Goal: Transaction & Acquisition: Purchase product/service

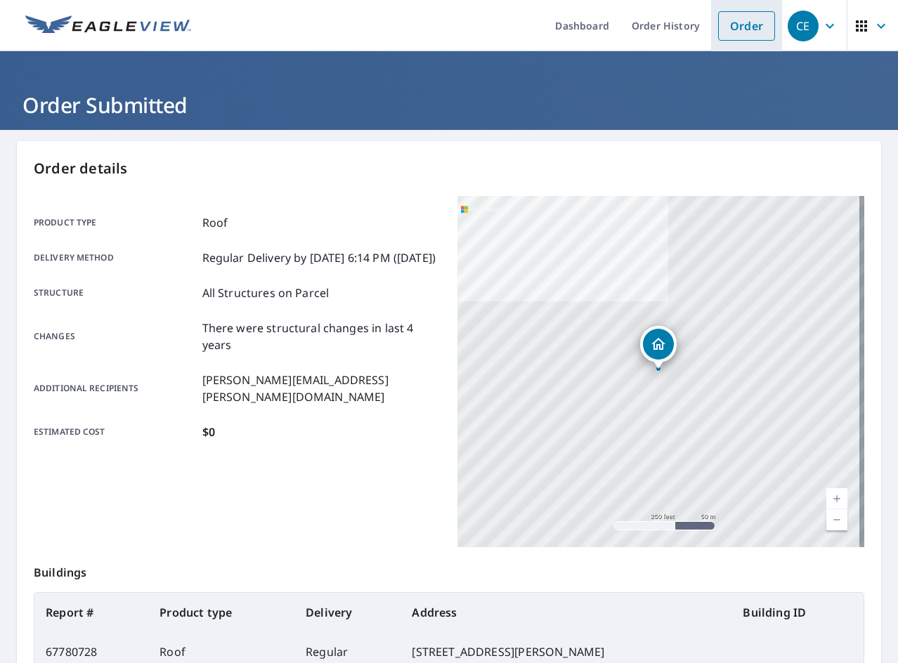
click at [736, 22] on link "Order" at bounding box center [746, 26] width 57 height 30
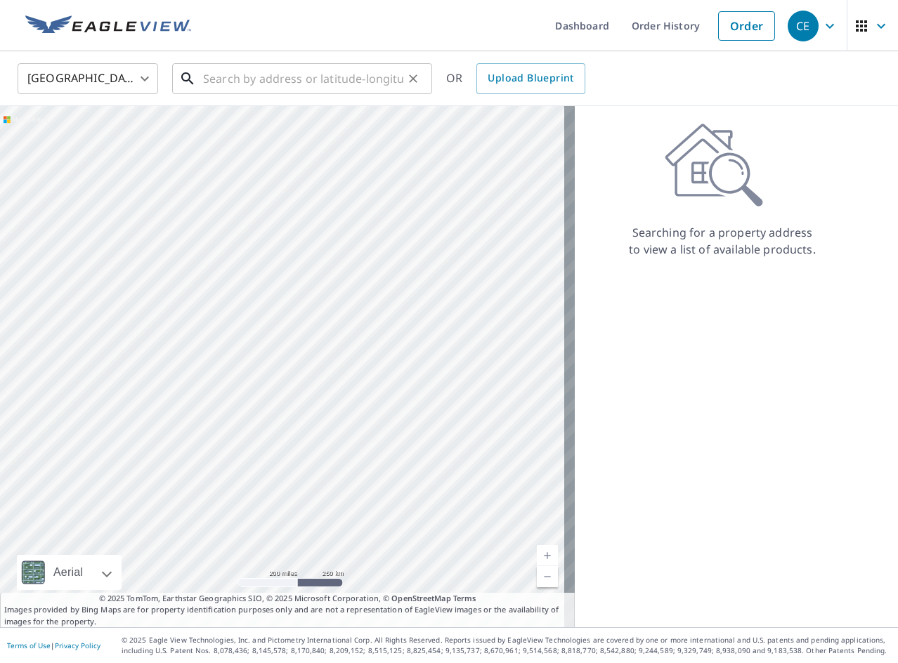
click at [349, 66] on input "text" at bounding box center [303, 78] width 200 height 39
paste input "[STREET_ADDRESS]"
click at [322, 72] on input "[STREET_ADDRESS]" at bounding box center [303, 78] width 200 height 39
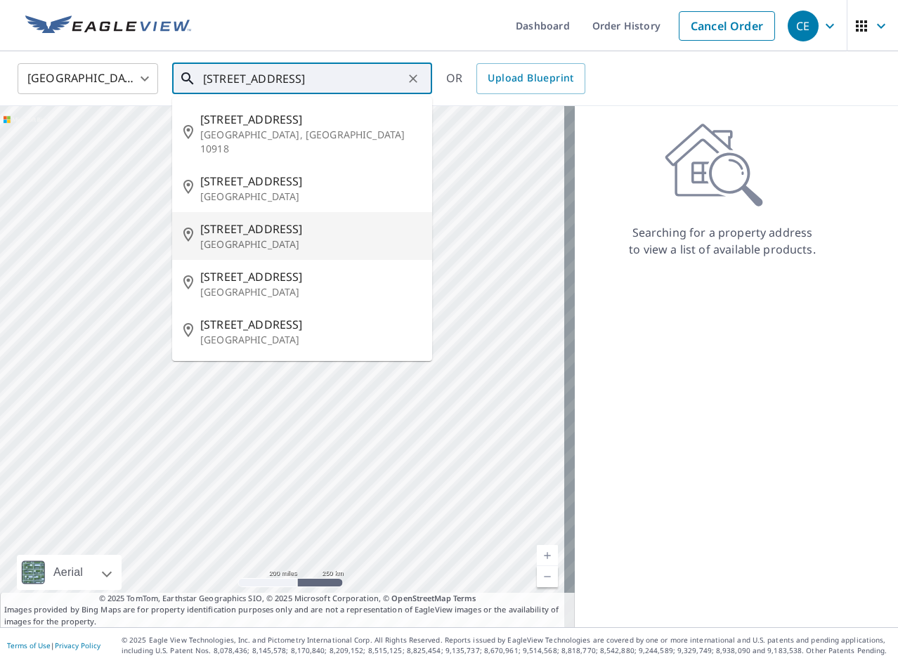
click at [312, 221] on span "[STREET_ADDRESS]" at bounding box center [310, 229] width 221 height 17
type input "[STREET_ADDRESS][PERSON_NAME]"
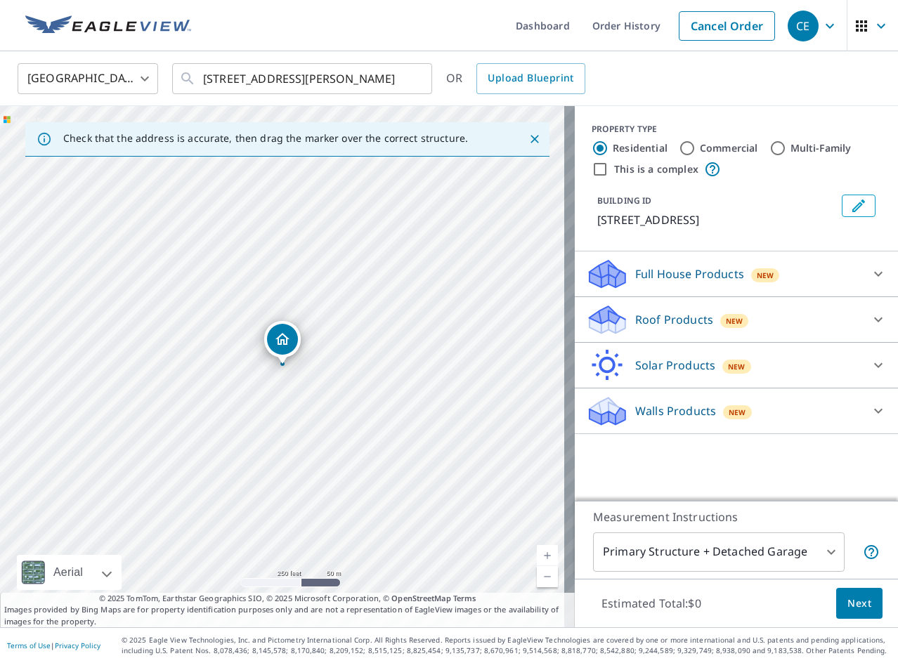
click at [684, 308] on div "Roof Products New" at bounding box center [723, 320] width 275 height 33
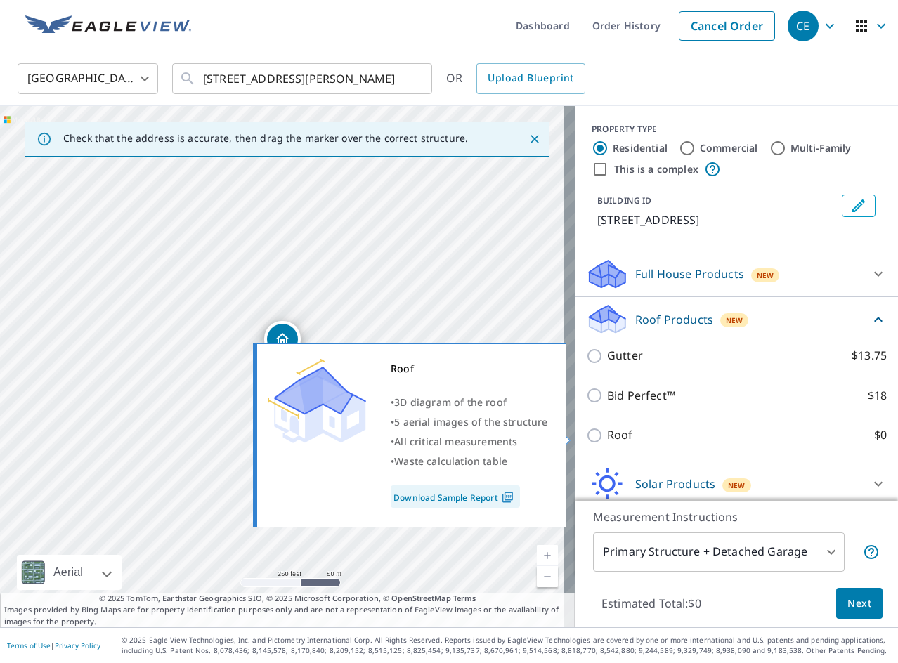
click at [623, 436] on label "Roof $0" at bounding box center [747, 436] width 280 height 18
click at [607, 436] on input "Roof $0" at bounding box center [596, 435] width 21 height 17
checkbox input "true"
type input "3"
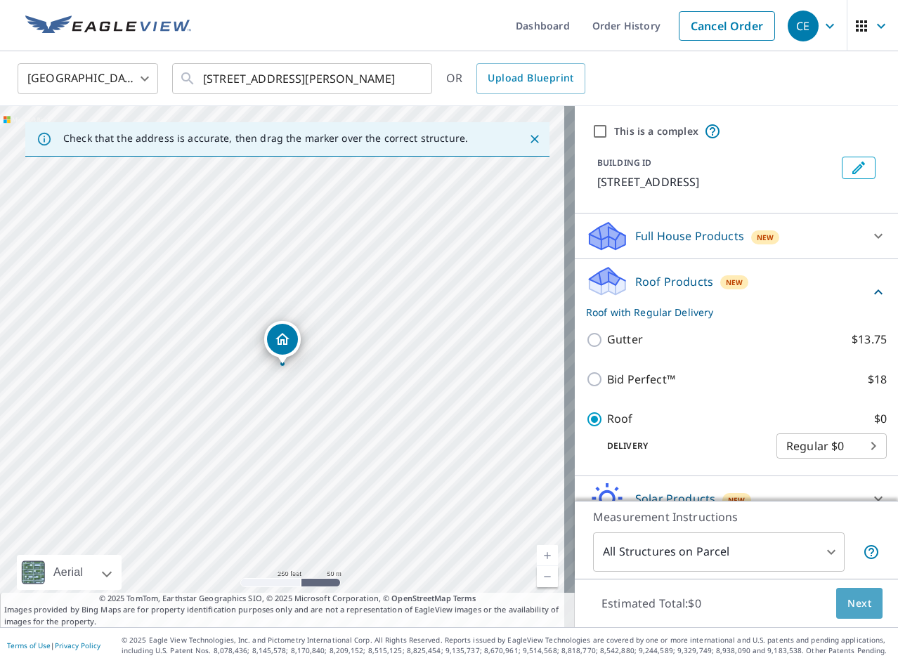
click at [851, 596] on span "Next" at bounding box center [859, 604] width 24 height 18
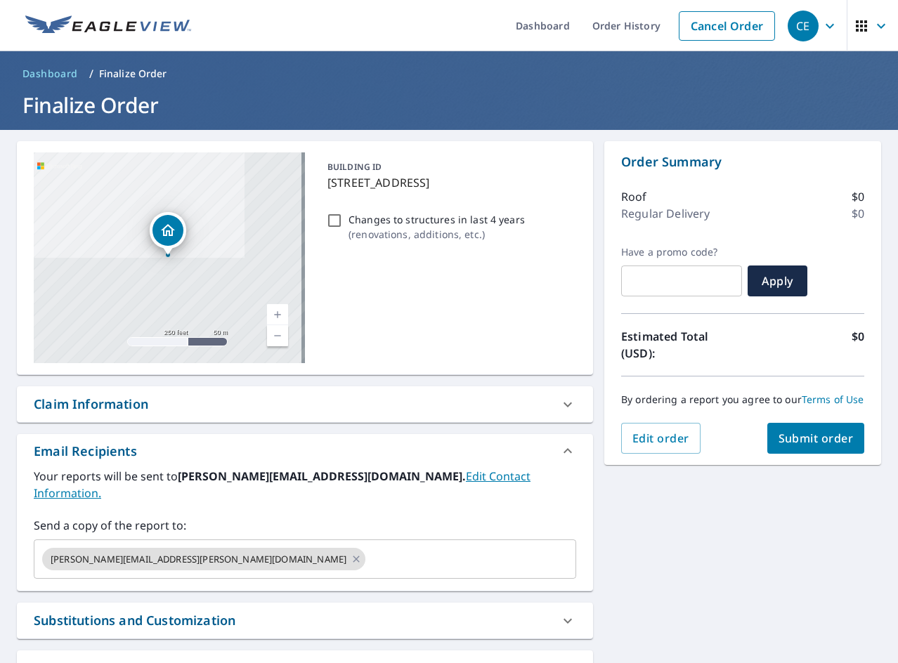
click at [368, 210] on div "Changes to structures in last 4 years ( renovations, additions, etc. )" at bounding box center [449, 227] width 254 height 38
click at [352, 215] on p "Changes to structures in last 4 years" at bounding box center [437, 219] width 176 height 15
click at [343, 215] on input "Changes to structures in last 4 years ( renovations, additions, etc. )" at bounding box center [334, 220] width 17 height 17
checkbox input "true"
click at [785, 445] on span "Submit order" at bounding box center [816, 438] width 75 height 15
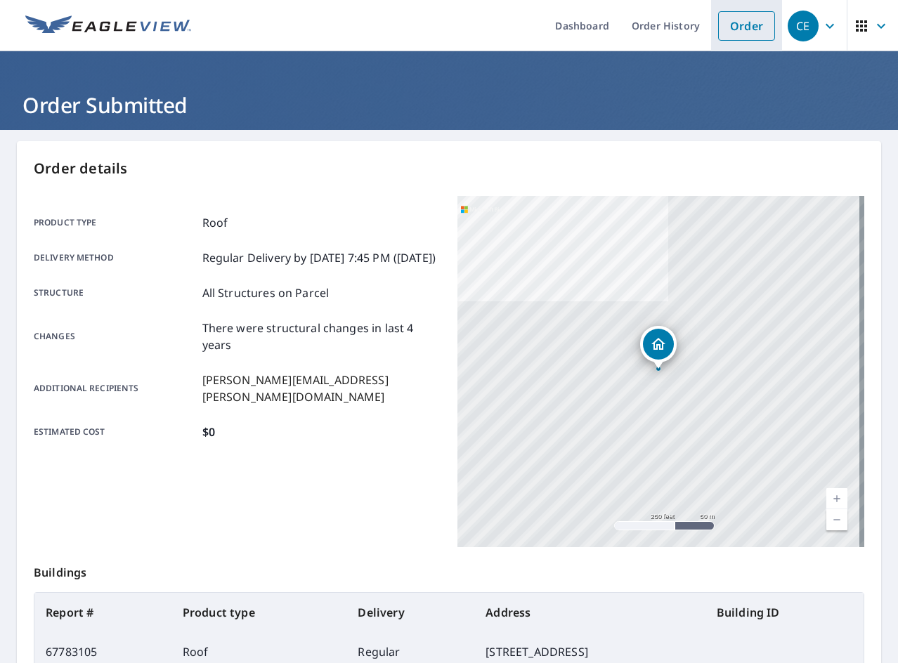
click at [729, 30] on link "Order" at bounding box center [746, 26] width 57 height 30
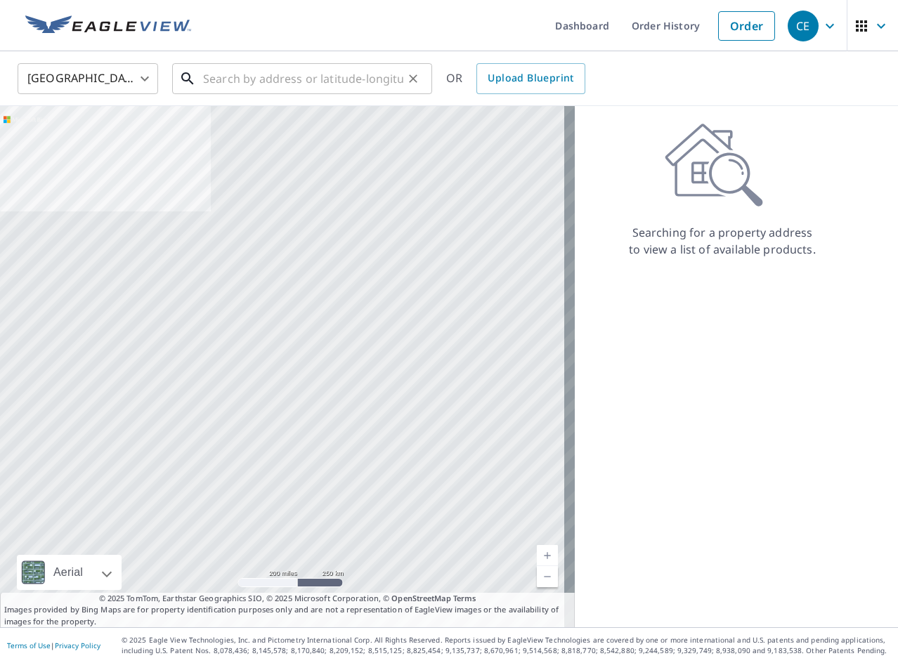
click at [375, 88] on input "text" at bounding box center [303, 78] width 200 height 39
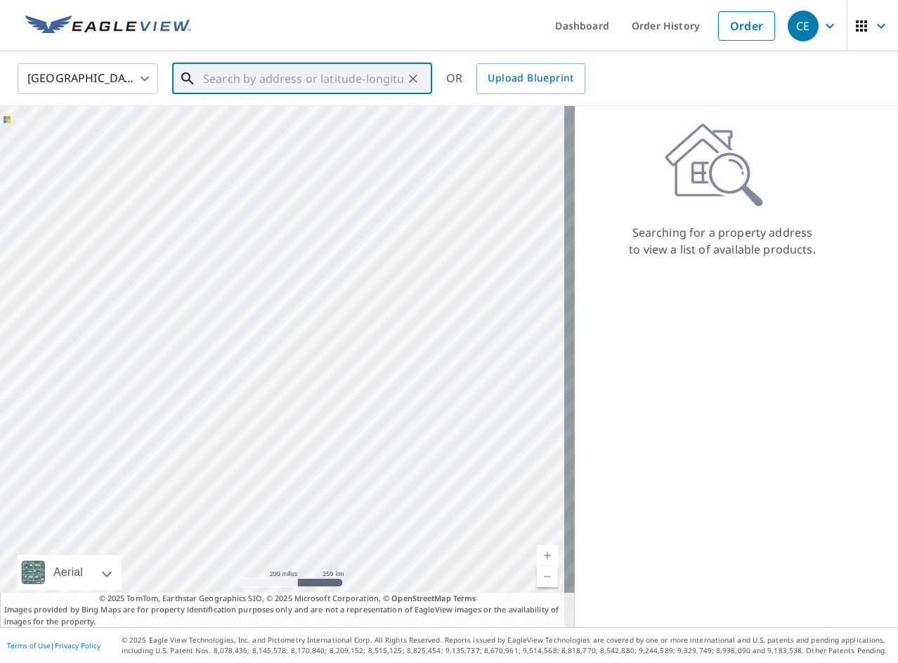
paste input "[DOMAIN_NAME][URL]"
type input "[DOMAIN_NAME][URL]"
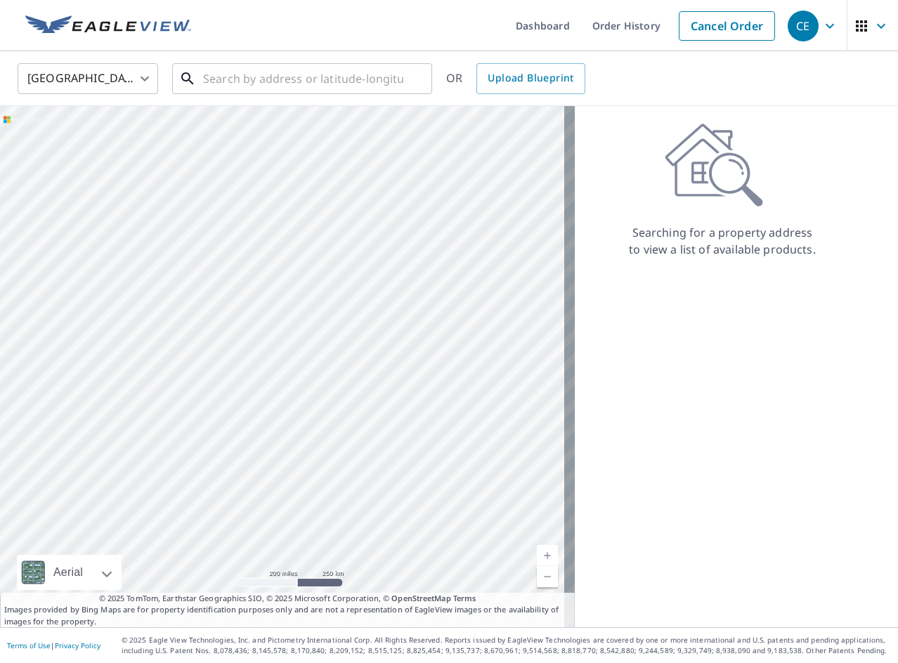
click at [308, 84] on input "text" at bounding box center [303, 78] width 200 height 39
paste input "652 Hoffeckers Mill Dr"
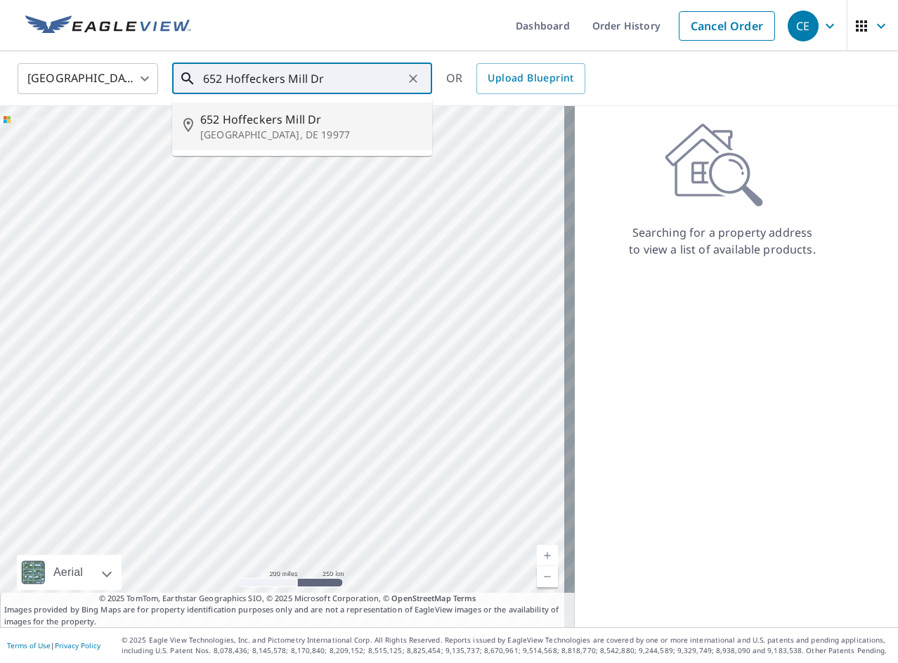
click at [273, 130] on p "[GEOGRAPHIC_DATA], DE 19977" at bounding box center [310, 135] width 221 height 14
type input "652 [GEOGRAPHIC_DATA][PERSON_NAME] 19977"
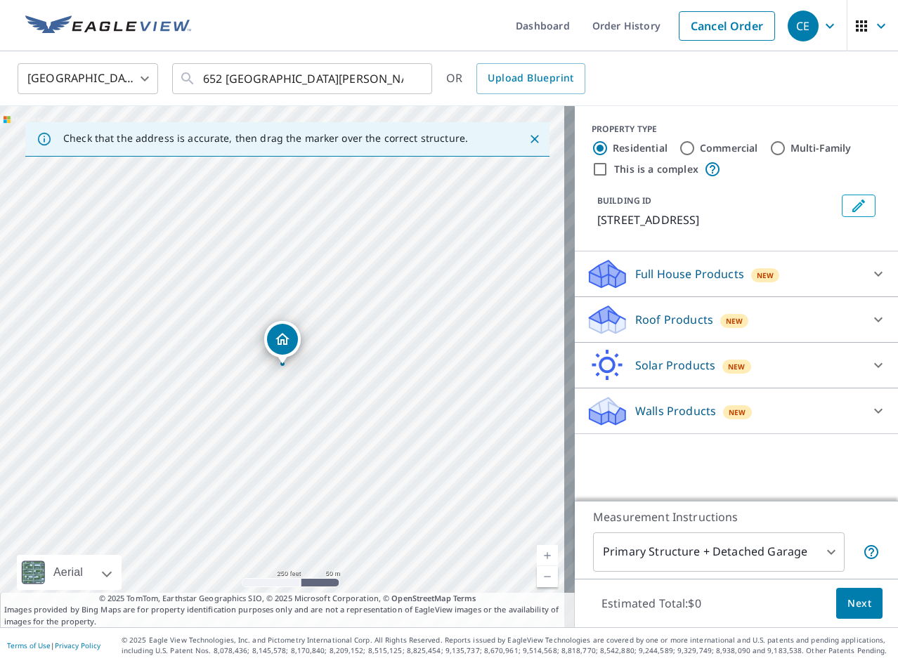
click at [694, 320] on p "Roof Products" at bounding box center [674, 319] width 78 height 17
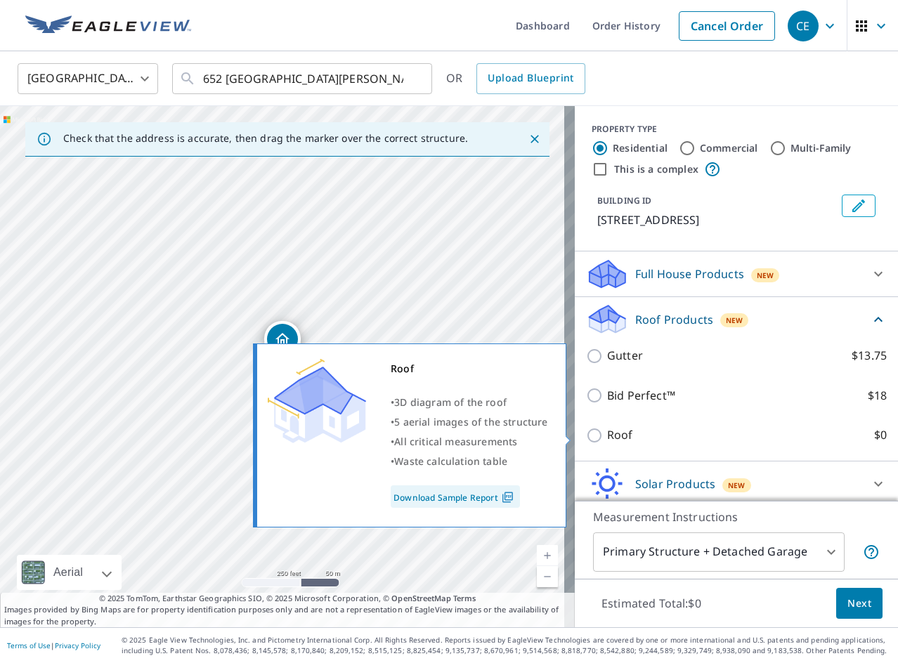
click at [607, 433] on p "Roof" at bounding box center [620, 436] width 26 height 18
click at [599, 433] on input "Roof $0" at bounding box center [596, 435] width 21 height 17
checkbox input "true"
type input "3"
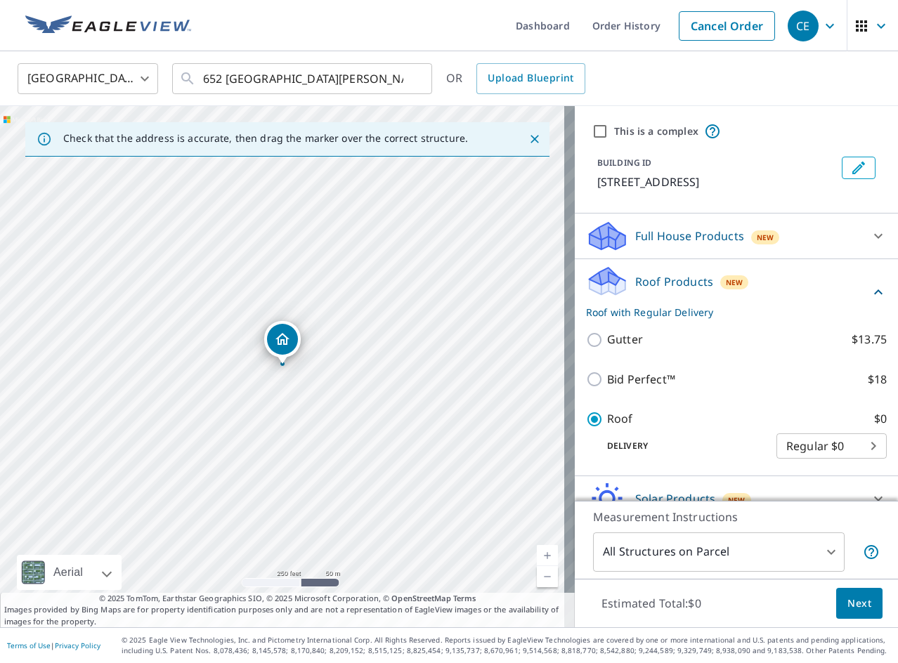
click at [849, 602] on span "Next" at bounding box center [859, 604] width 24 height 18
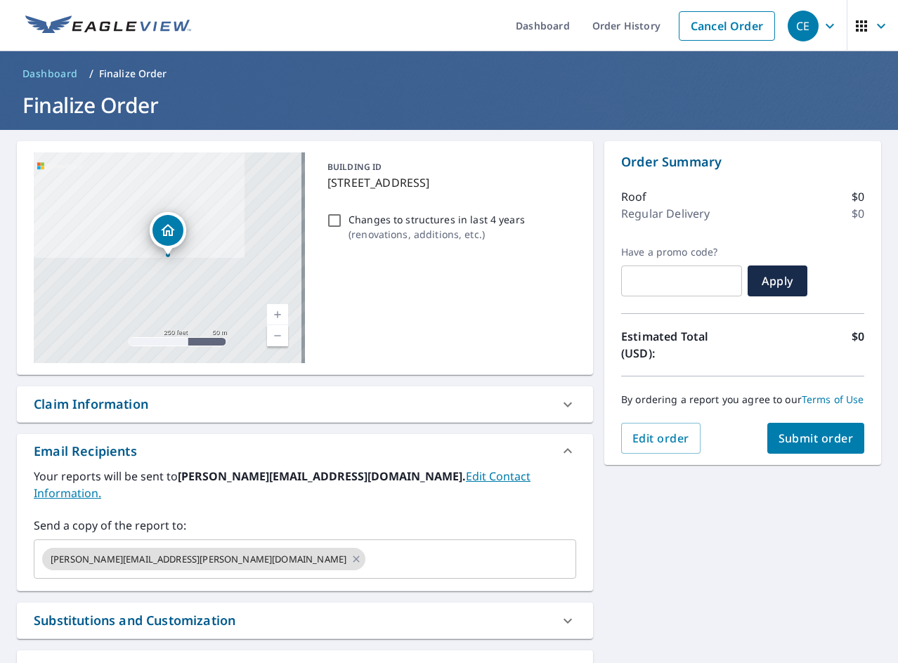
click at [447, 215] on p "Changes to structures in last 4 years" at bounding box center [437, 219] width 176 height 15
click at [343, 215] on input "Changes to structures in last 4 years ( renovations, additions, etc. )" at bounding box center [334, 220] width 17 height 17
checkbox input "true"
click at [832, 446] on span "Submit order" at bounding box center [816, 438] width 75 height 15
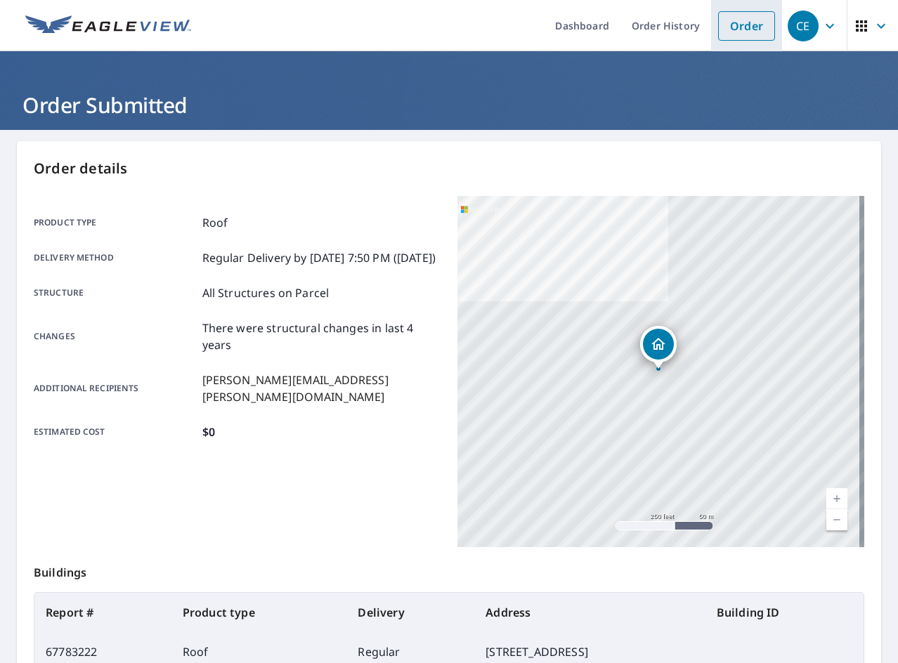
click at [765, 31] on li "Order" at bounding box center [746, 25] width 71 height 51
click at [754, 25] on link "Order" at bounding box center [746, 26] width 57 height 30
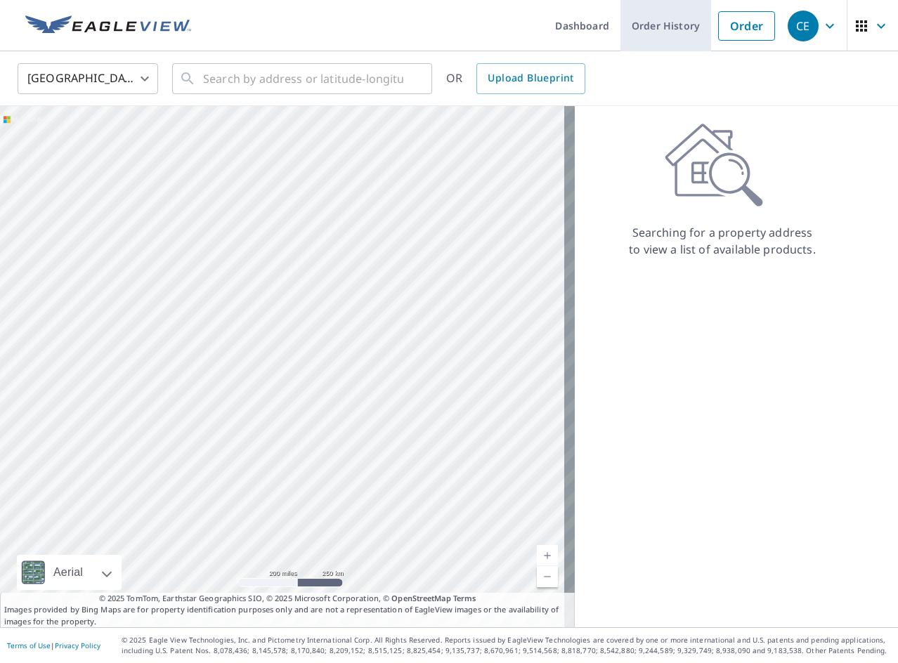
click at [643, 34] on link "Order History" at bounding box center [665, 25] width 91 height 51
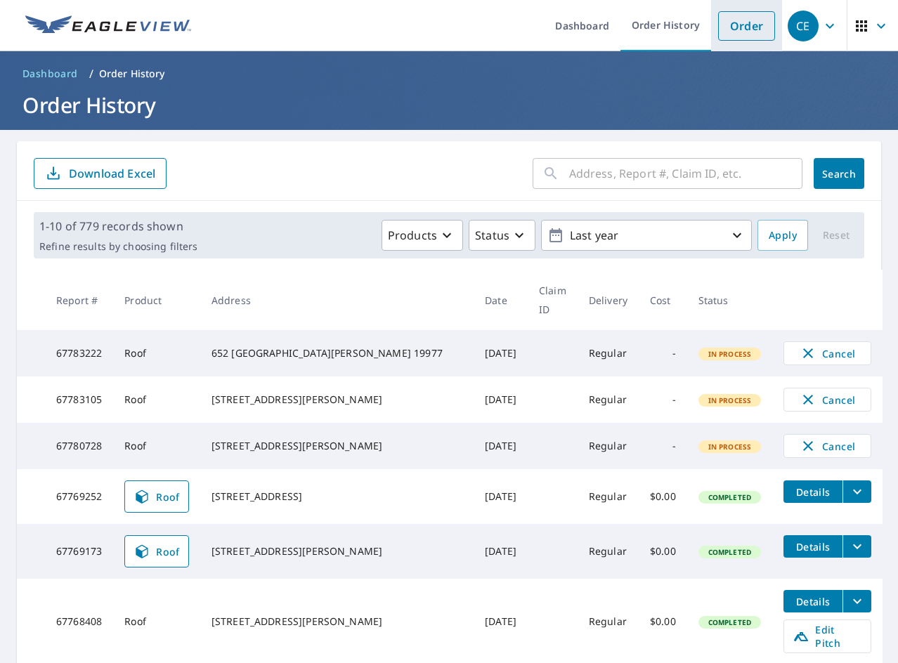
click at [743, 36] on link "Order" at bounding box center [746, 26] width 57 height 30
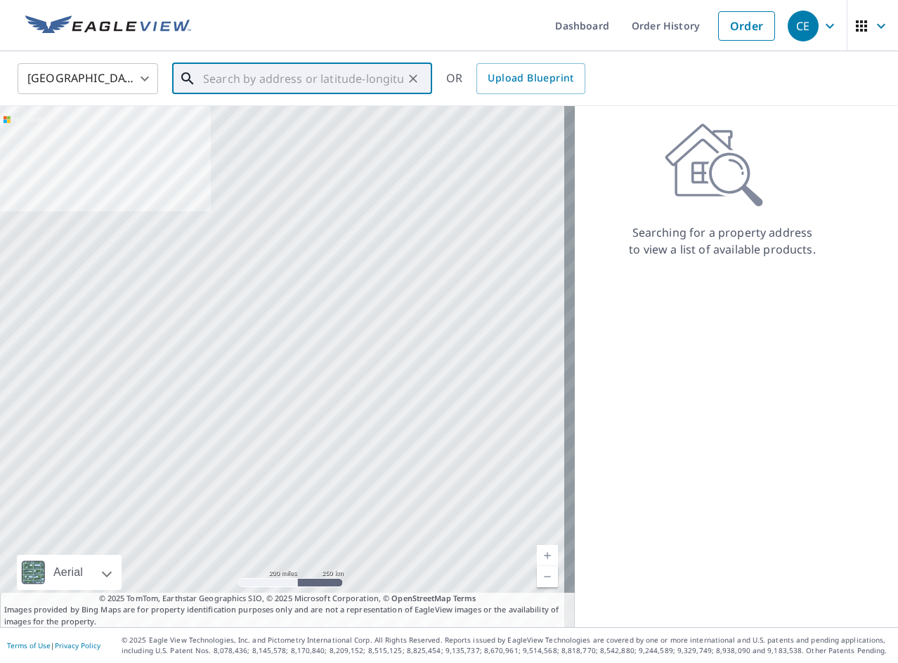
click at [349, 83] on input "text" at bounding box center [303, 78] width 200 height 39
paste input "382 [PERSON_NAME]"
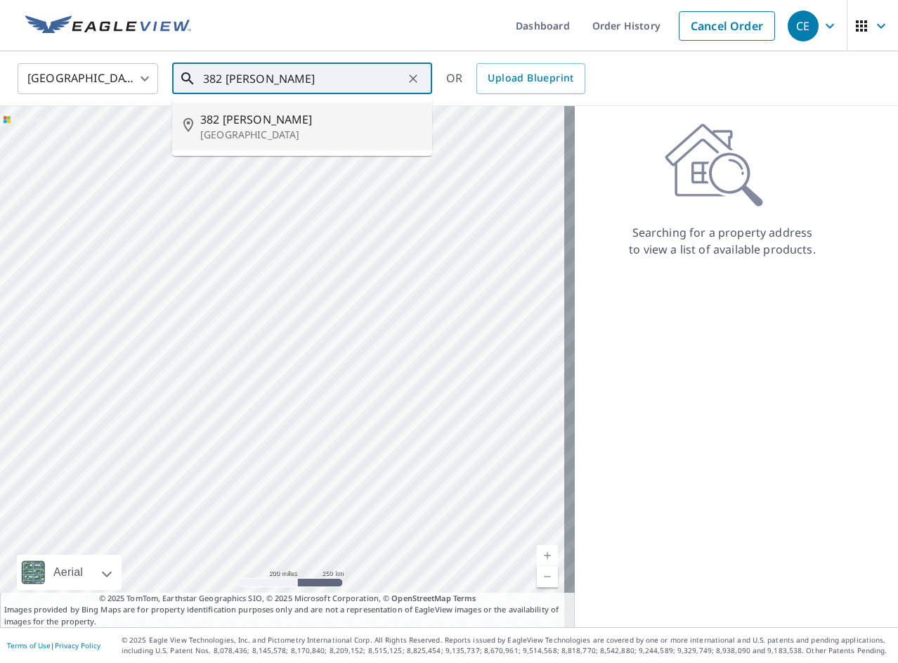
click at [283, 132] on p "[GEOGRAPHIC_DATA]" at bounding box center [310, 135] width 221 height 14
type input "[STREET_ADDRESS][PERSON_NAME]"
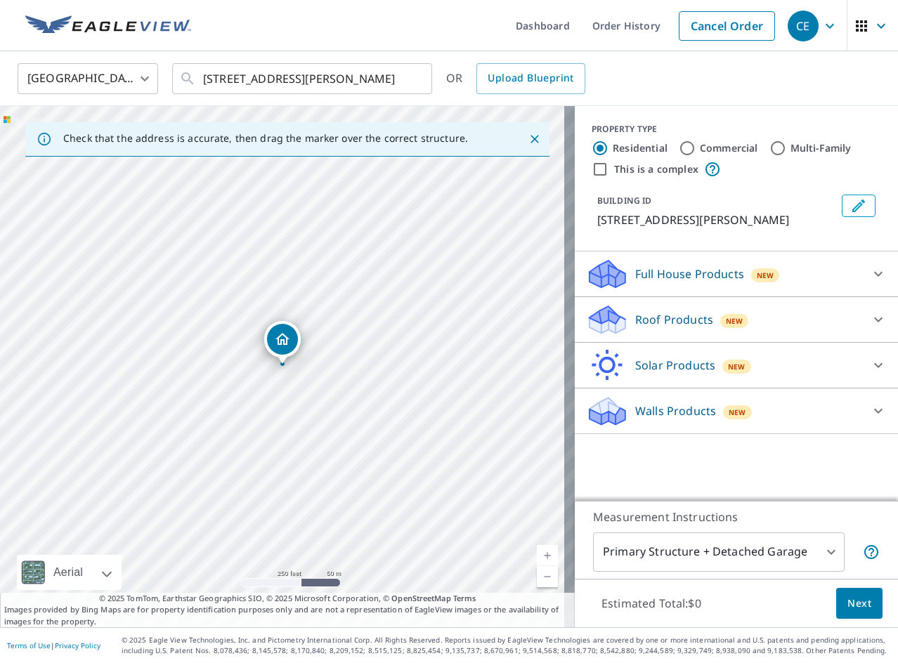
click at [639, 308] on div "Roof Products New" at bounding box center [723, 320] width 275 height 33
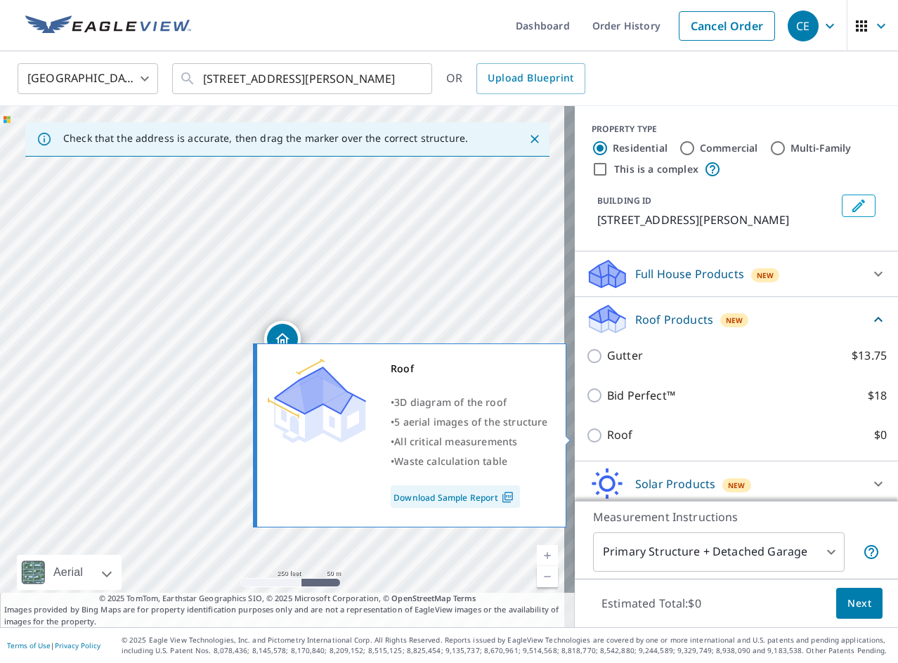
click at [607, 439] on p "Roof" at bounding box center [620, 436] width 26 height 18
click at [601, 439] on input "Roof $0" at bounding box center [596, 435] width 21 height 17
checkbox input "true"
type input "3"
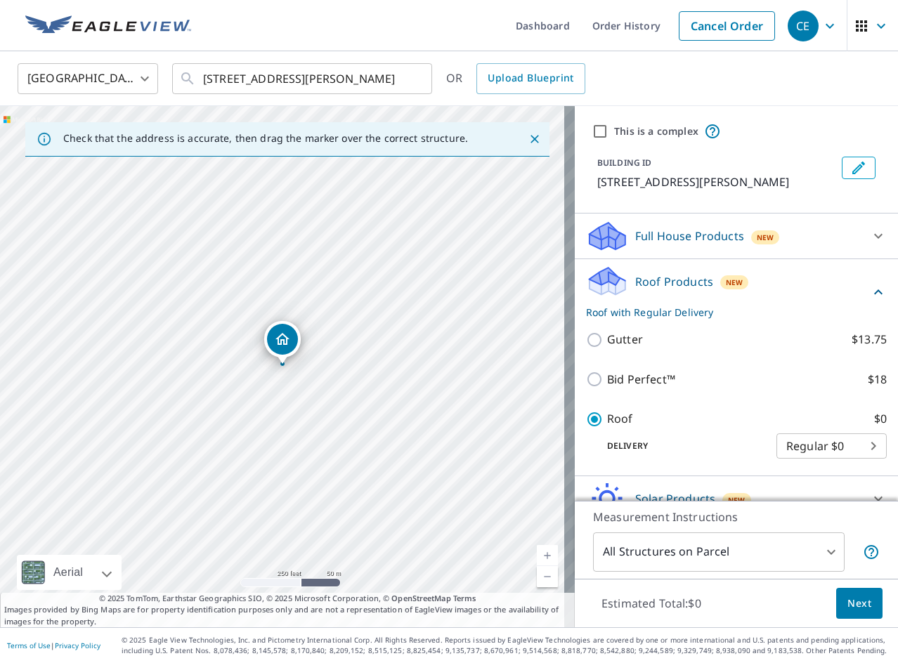
click at [857, 595] on span "Next" at bounding box center [859, 604] width 24 height 18
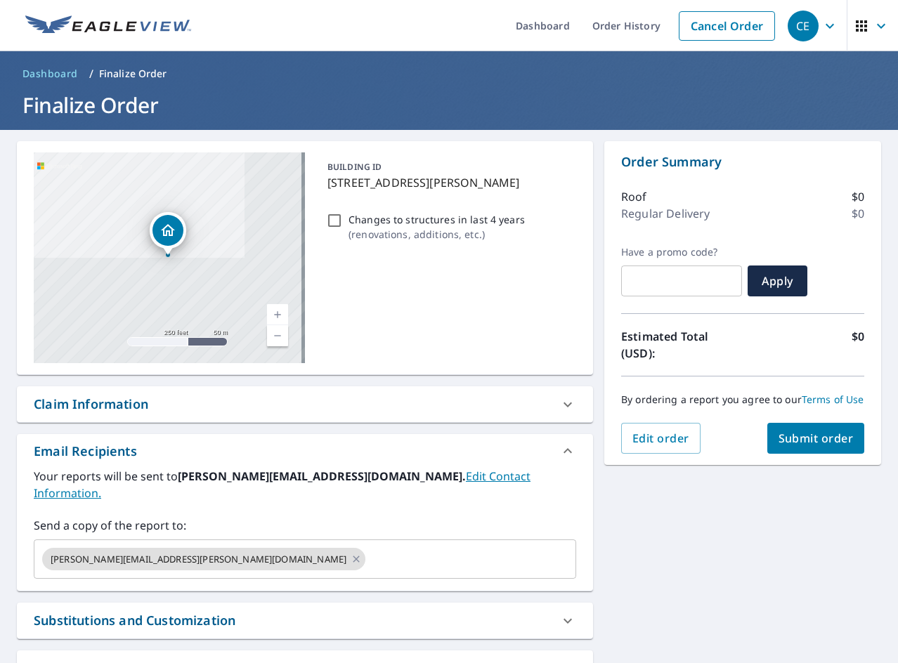
click at [426, 218] on p "Changes to structures in last 4 years" at bounding box center [437, 219] width 176 height 15
click at [343, 218] on input "Changes to structures in last 4 years ( renovations, additions, etc. )" at bounding box center [334, 220] width 17 height 17
checkbox input "true"
click at [779, 446] on span "Submit order" at bounding box center [816, 438] width 75 height 15
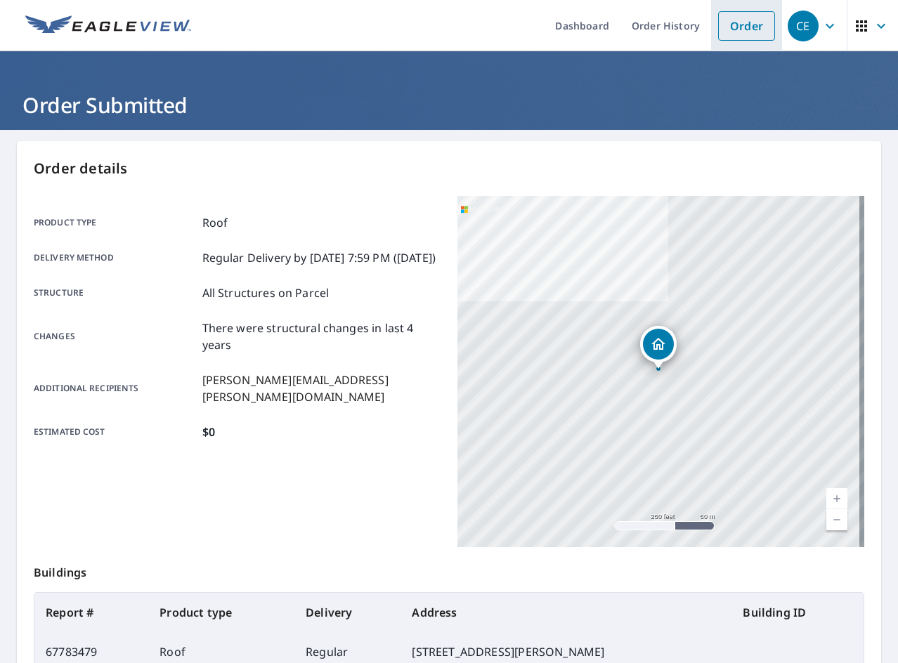
click at [718, 30] on link "Order" at bounding box center [746, 26] width 57 height 30
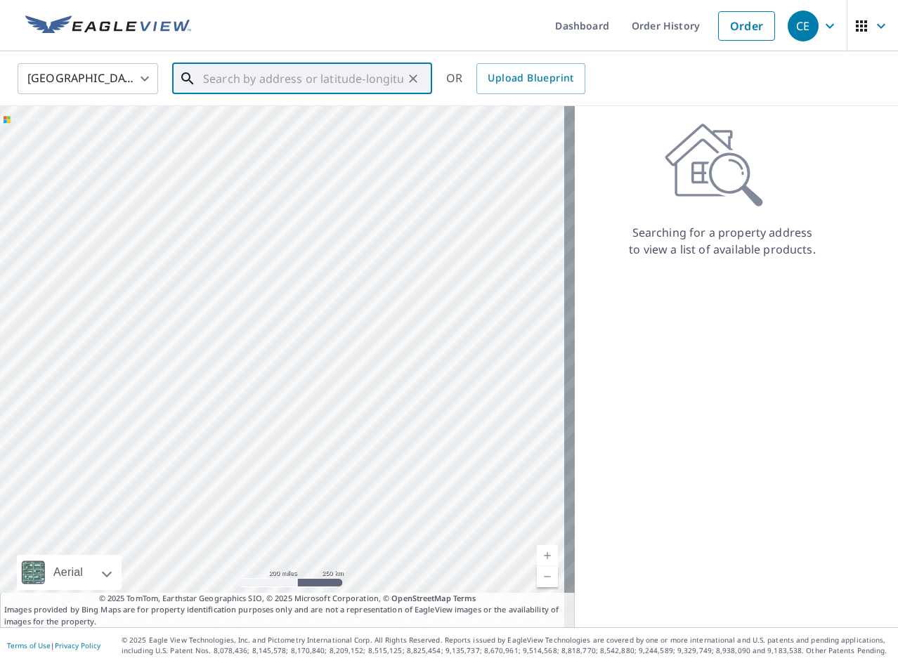
click at [375, 74] on input "text" at bounding box center [303, 78] width 200 height 39
paste input "[STREET_ADDRESS]"
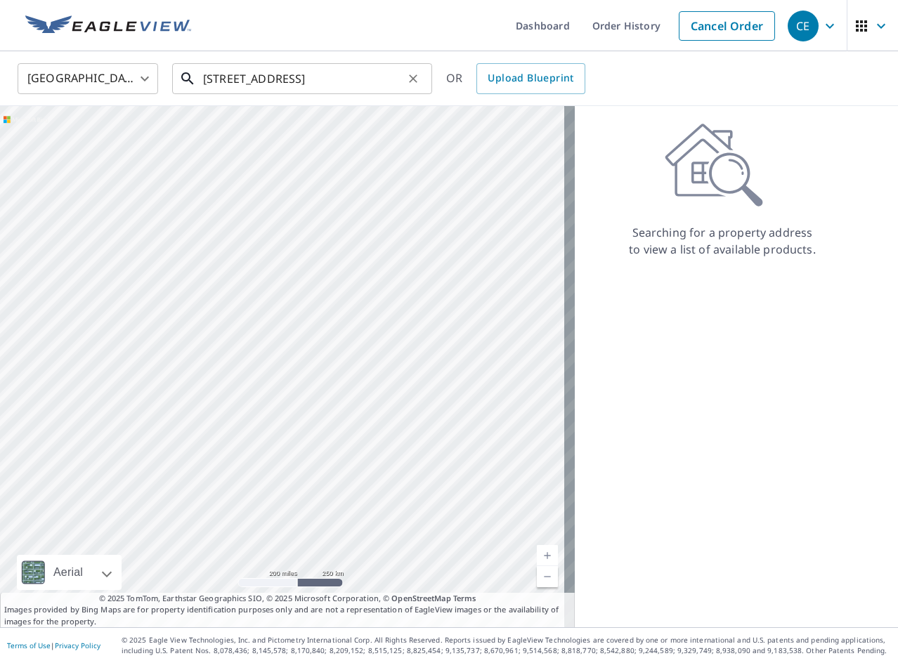
click at [313, 78] on input "[STREET_ADDRESS]" at bounding box center [303, 78] width 200 height 39
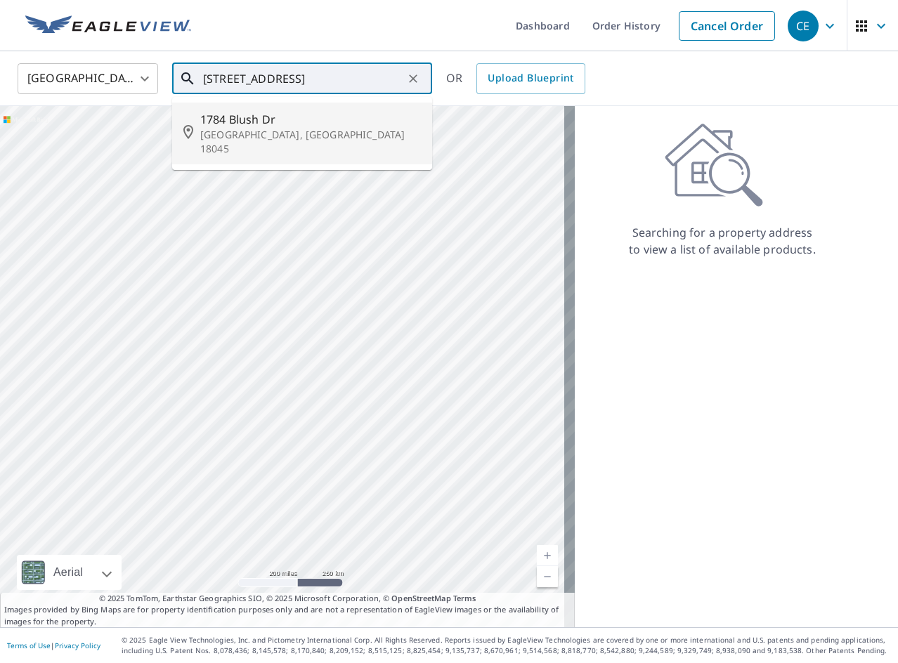
click at [310, 119] on span "1784 Blush Dr" at bounding box center [310, 119] width 221 height 17
type input "[STREET_ADDRESS][PERSON_NAME]"
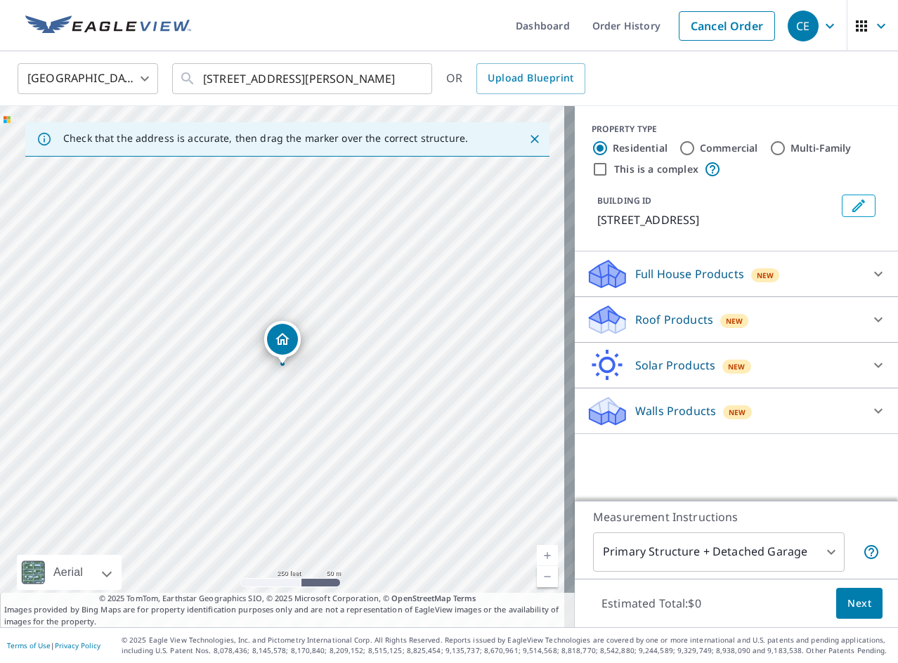
click at [618, 319] on div "Roof Products New" at bounding box center [723, 320] width 275 height 33
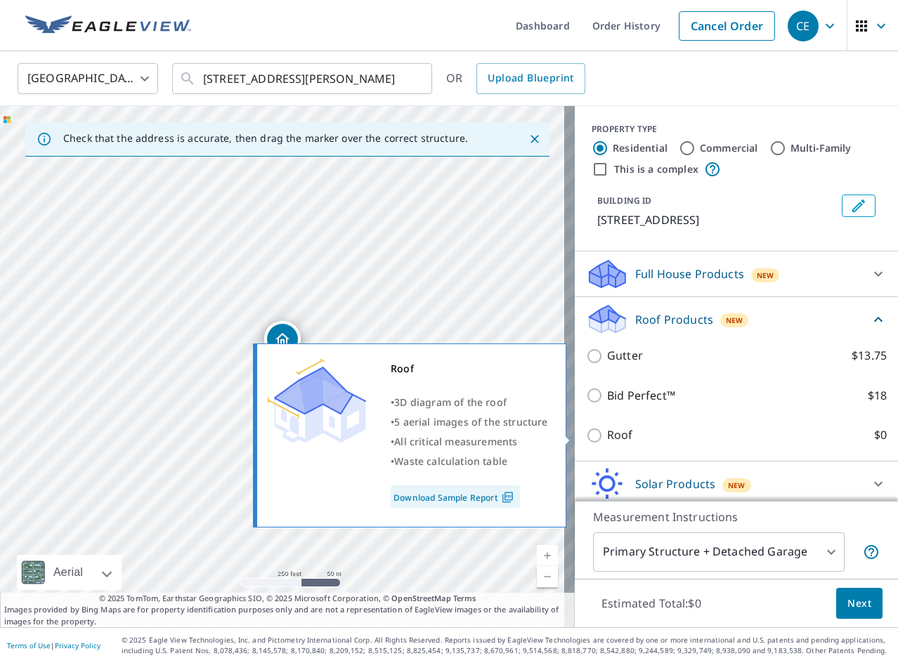
click at [586, 431] on input "Roof $0" at bounding box center [596, 435] width 21 height 17
checkbox input "true"
type input "3"
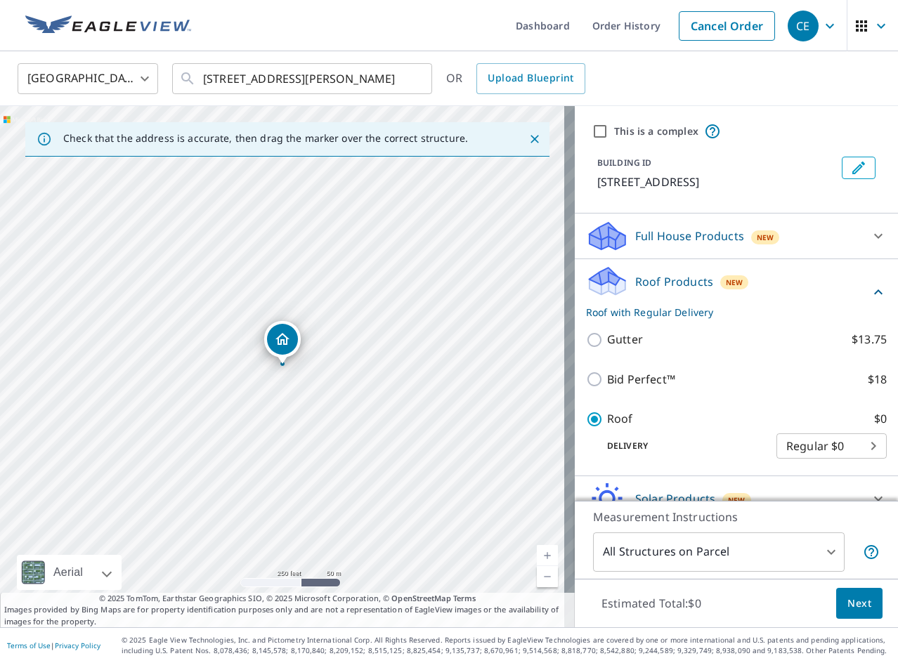
click at [836, 606] on button "Next" at bounding box center [859, 604] width 46 height 32
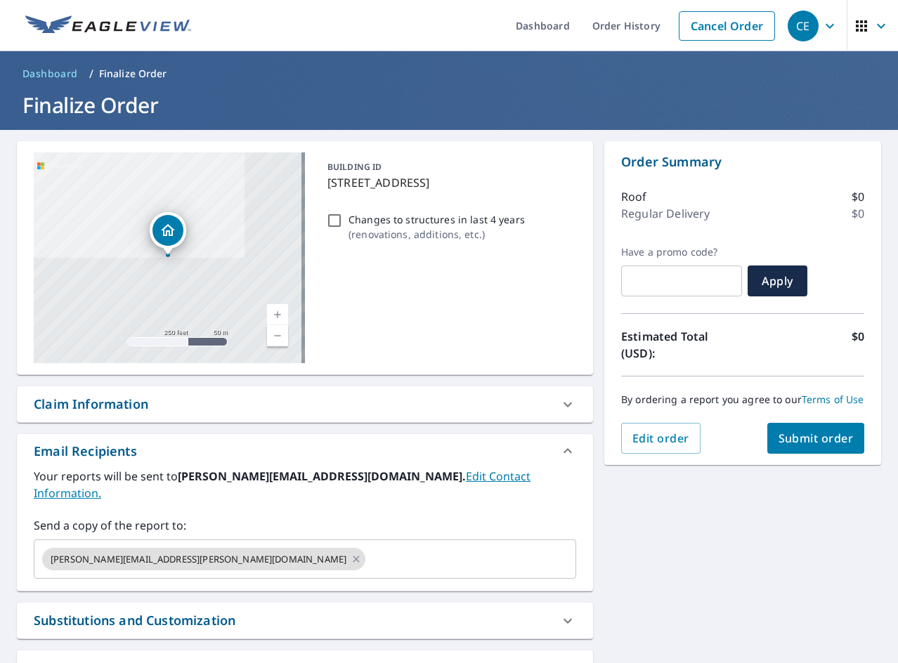
click at [340, 224] on div "Changes to structures in last 4 years ( renovations, additions, etc. )" at bounding box center [449, 227] width 254 height 38
click at [332, 221] on input "Changes to structures in last 4 years ( renovations, additions, etc. )" at bounding box center [334, 220] width 17 height 17
checkbox input "true"
click at [782, 446] on span "Submit order" at bounding box center [816, 438] width 75 height 15
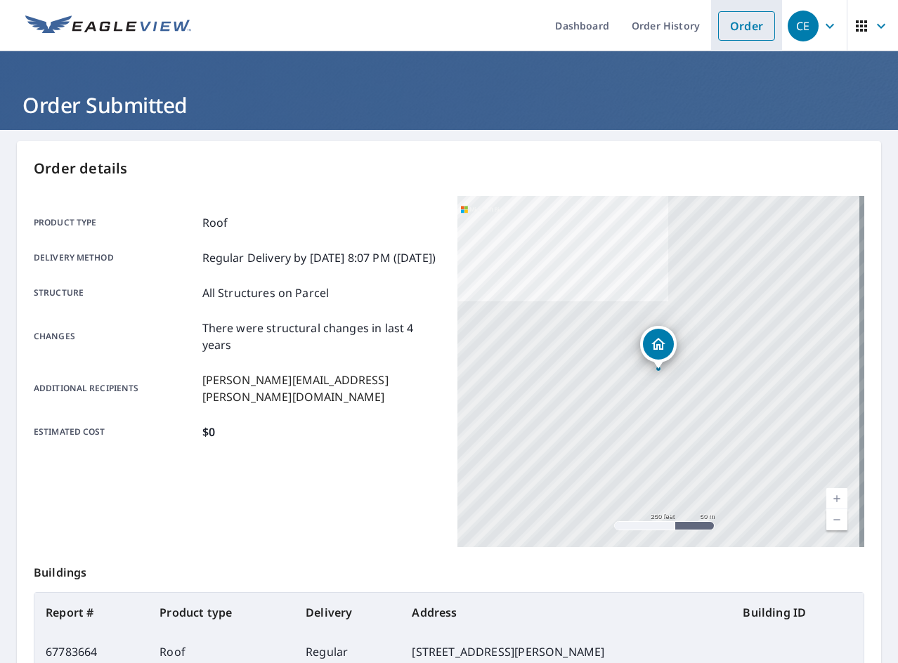
click at [749, 42] on li "Order" at bounding box center [746, 25] width 71 height 51
click at [729, 36] on link "Order" at bounding box center [746, 26] width 57 height 30
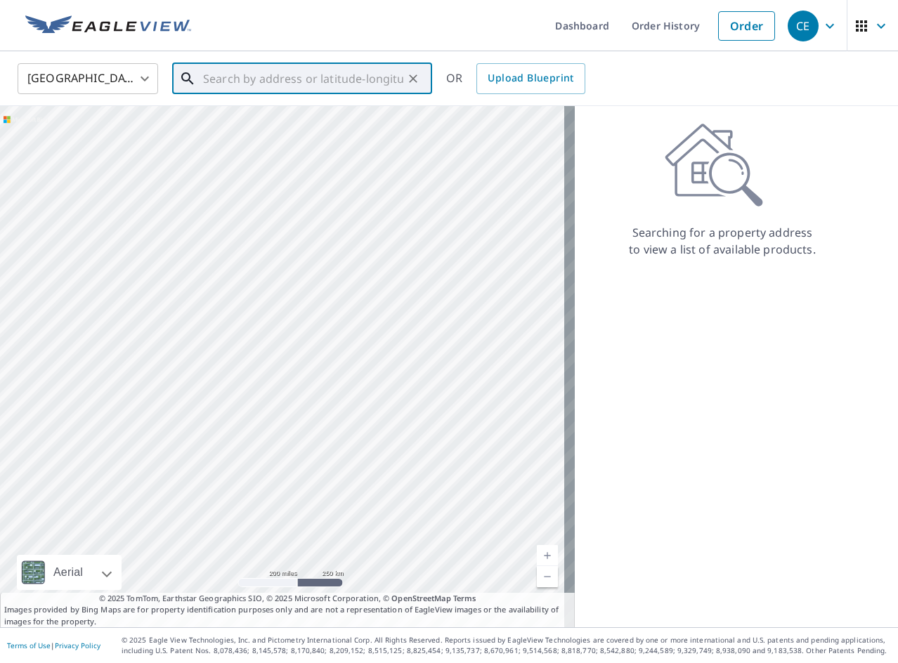
click at [310, 82] on input "text" at bounding box center [303, 78] width 200 height 39
paste input "201 Grasmur Turn"
click at [297, 116] on span "201 Grasmur Turn" at bounding box center [310, 119] width 221 height 17
type input "[STREET_ADDRESS]"
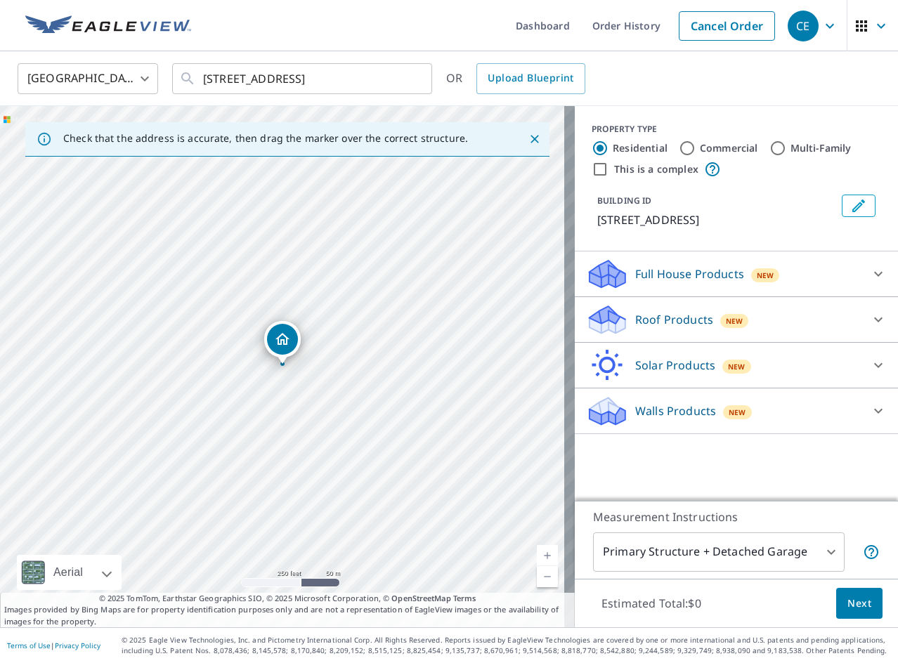
click at [647, 325] on p "Roof Products" at bounding box center [674, 319] width 78 height 17
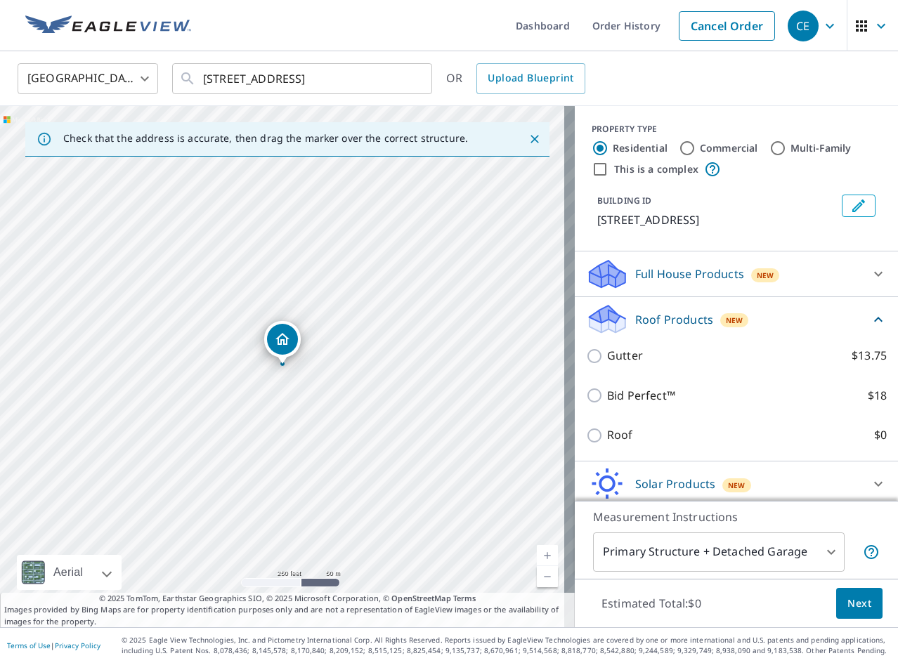
click at [616, 425] on div "Roof $0" at bounding box center [736, 435] width 301 height 40
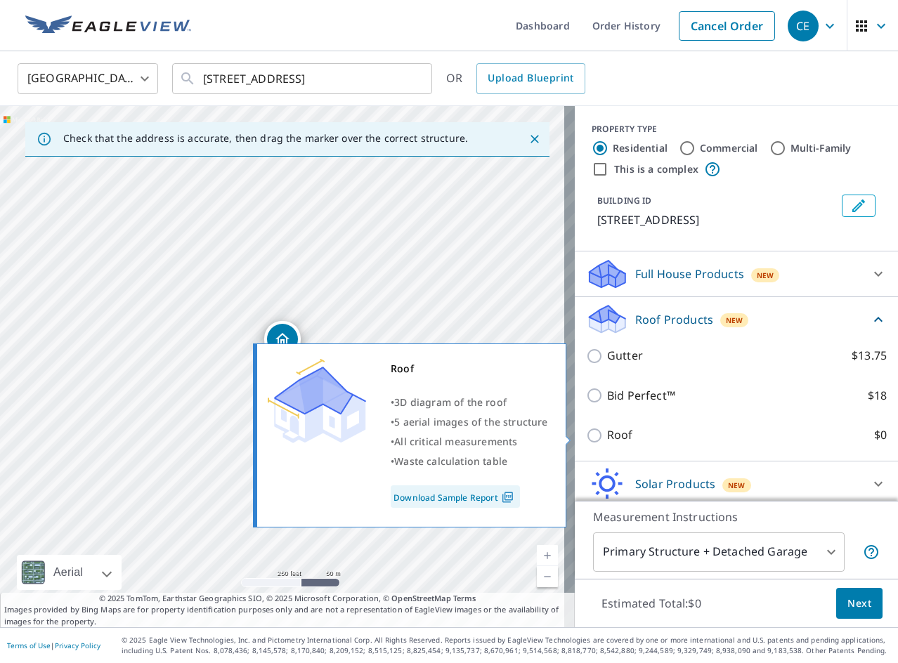
click at [607, 433] on p "Roof" at bounding box center [620, 436] width 26 height 18
click at [599, 433] on input "Roof $0" at bounding box center [596, 435] width 21 height 17
checkbox input "true"
type input "3"
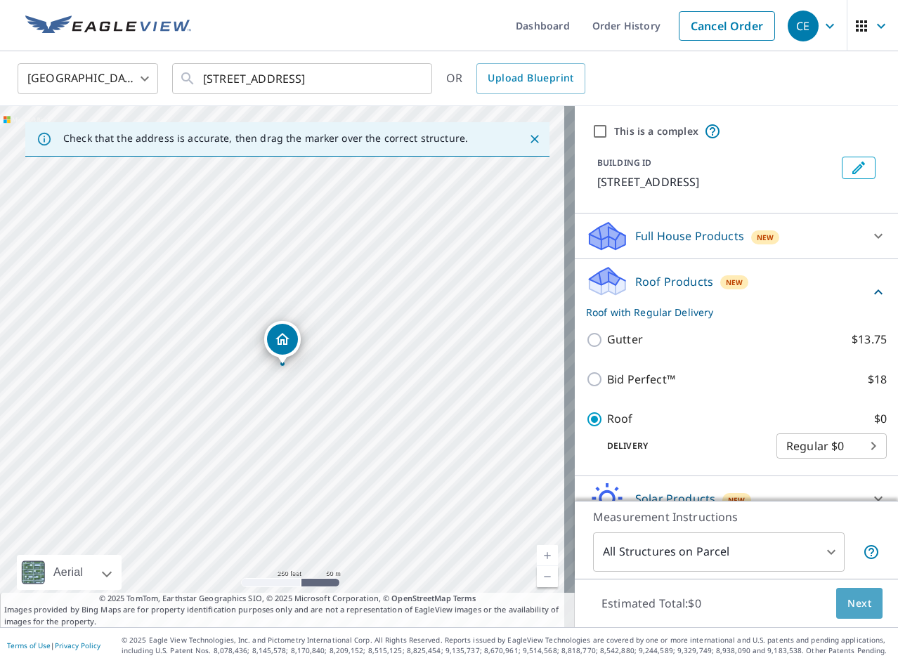
click at [854, 606] on span "Next" at bounding box center [859, 604] width 24 height 18
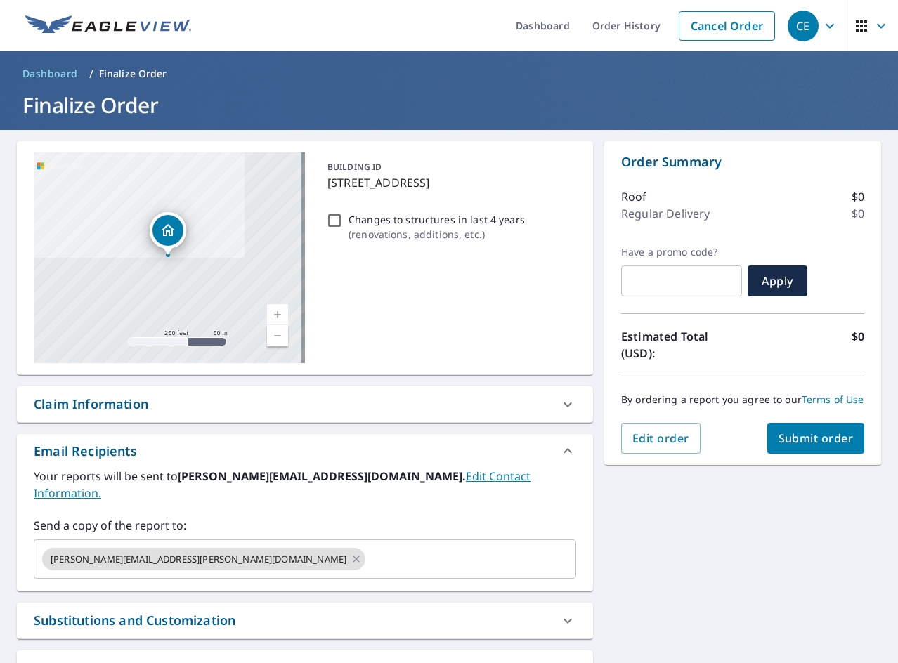
click at [450, 227] on p "( renovations, additions, etc. )" at bounding box center [437, 234] width 176 height 15
click at [343, 227] on input "Changes to structures in last 4 years ( renovations, additions, etc. )" at bounding box center [334, 220] width 17 height 17
checkbox input "true"
click at [813, 446] on span "Submit order" at bounding box center [816, 438] width 75 height 15
